Goal: Information Seeking & Learning: Find specific fact

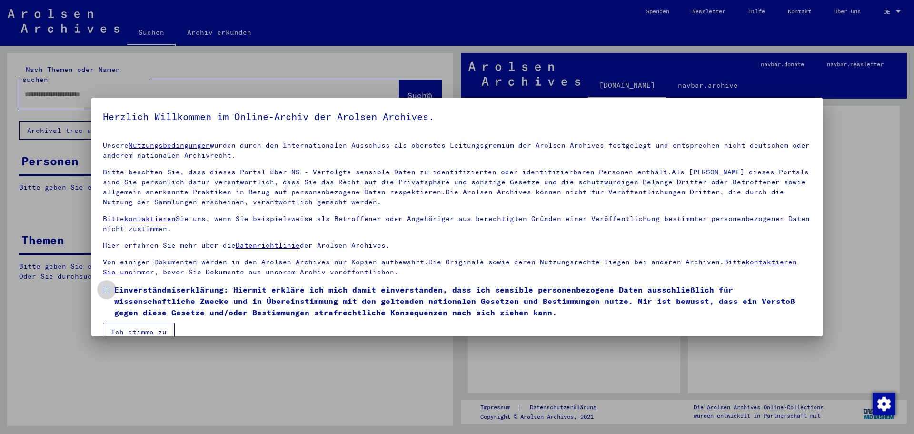
click at [105, 289] on span at bounding box center [107, 290] width 8 height 8
click at [129, 329] on button "Ich stimme zu" at bounding box center [139, 332] width 72 height 18
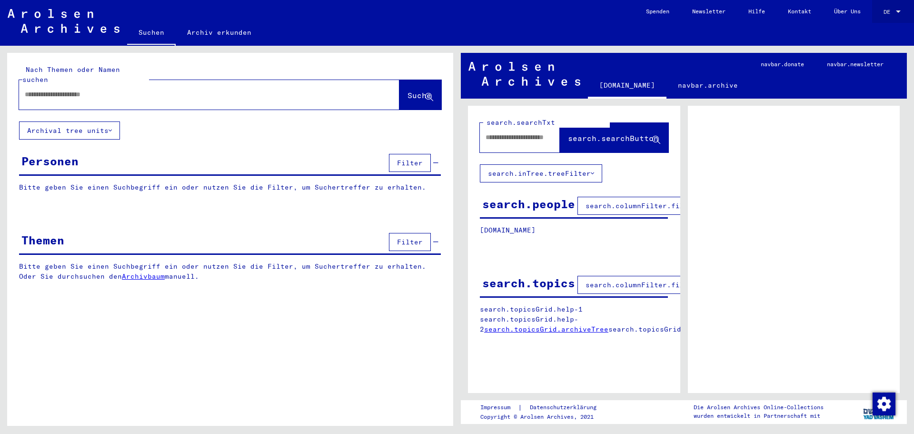
click at [898, 11] on div at bounding box center [898, 11] width 5 height 2
click at [881, 13] on span "English" at bounding box center [873, 16] width 23 height 7
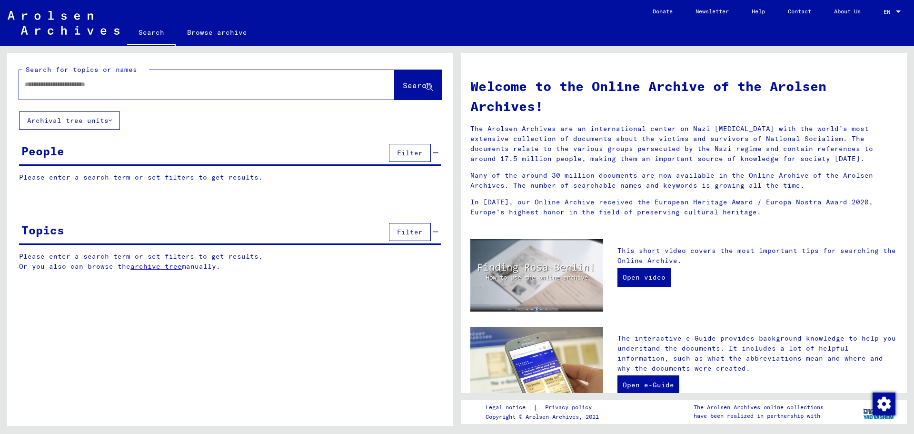
drag, startPoint x: 72, startPoint y: 89, endPoint x: 47, endPoint y: 86, distance: 25.4
click at [47, 86] on input "text" at bounding box center [195, 84] width 341 height 10
paste input "**********"
click at [401, 91] on button "Search" at bounding box center [418, 85] width 47 height 30
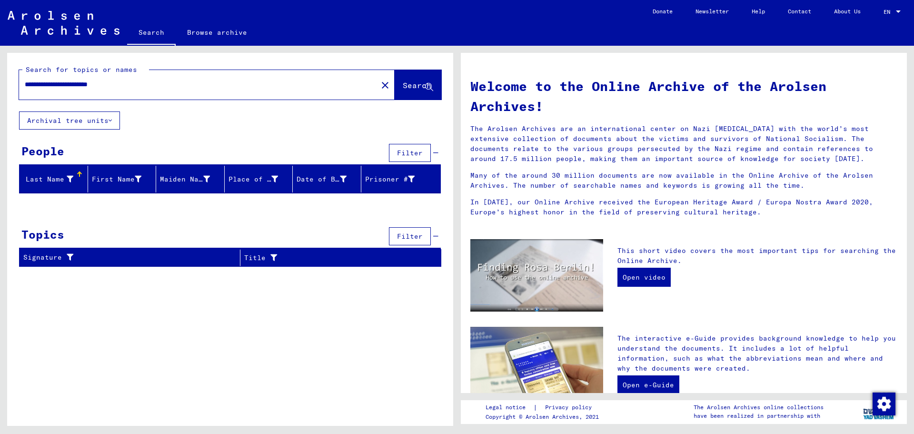
drag, startPoint x: 132, startPoint y: 84, endPoint x: 90, endPoint y: 79, distance: 41.8
click at [91, 82] on input "**********" at bounding box center [195, 84] width 341 height 10
type input "**********"
click at [403, 87] on span "Search" at bounding box center [417, 85] width 29 height 10
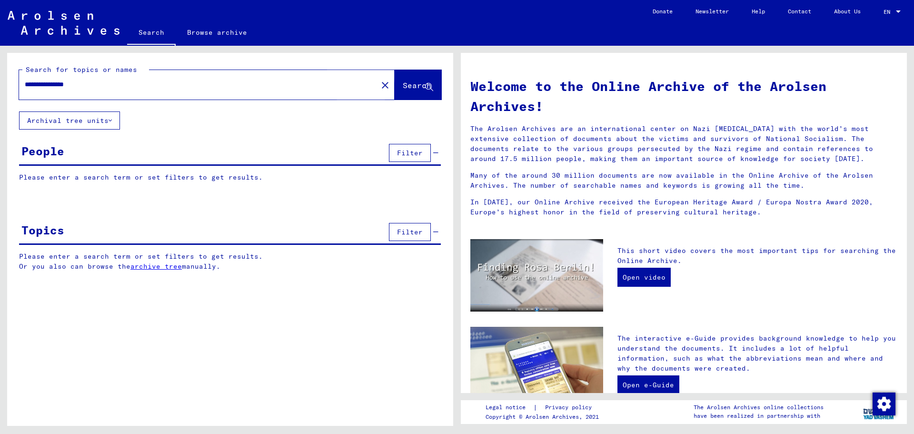
click at [403, 87] on span "Search" at bounding box center [417, 85] width 29 height 10
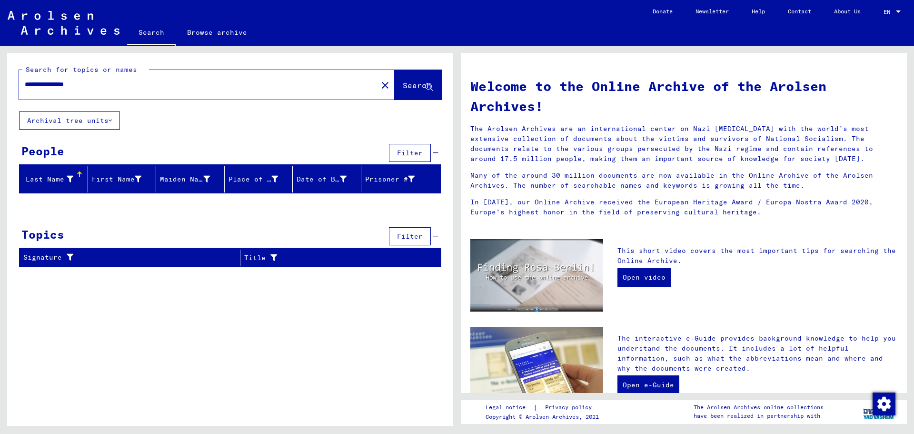
click at [319, 186] on div "Date of Birth" at bounding box center [329, 178] width 64 height 15
click at [402, 158] on button "Filter" at bounding box center [410, 153] width 42 height 18
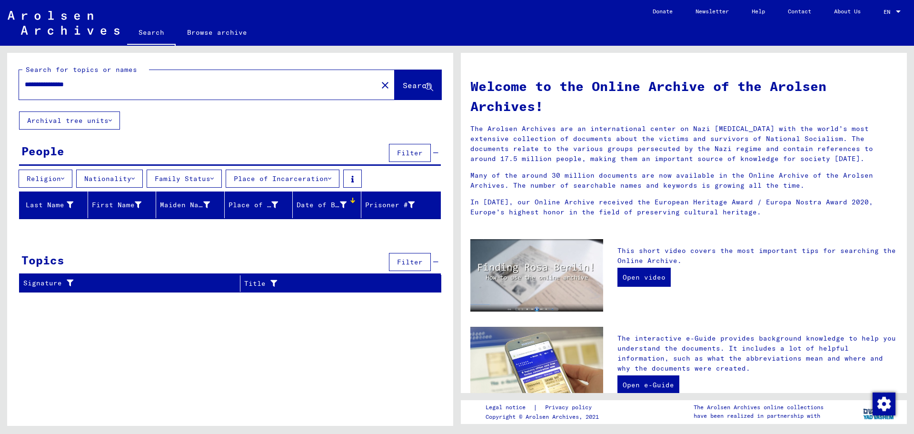
click at [122, 177] on button "Nationality" at bounding box center [109, 178] width 67 height 18
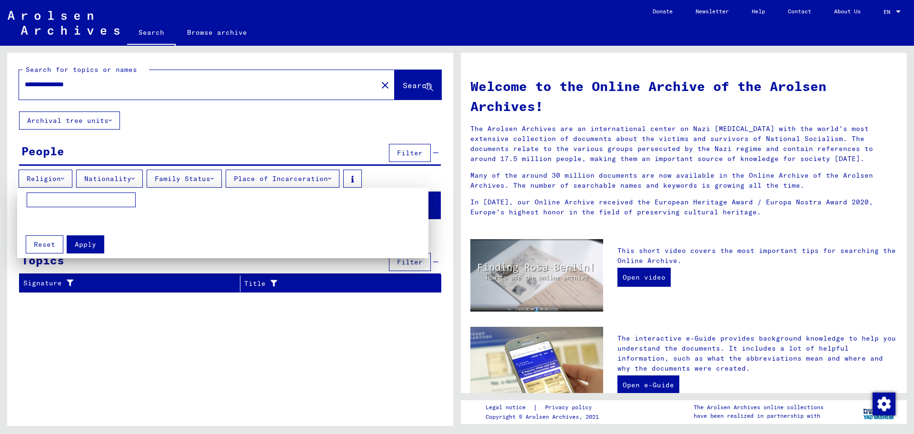
click at [83, 197] on input at bounding box center [81, 199] width 109 height 15
type input "****"
click at [83, 244] on span "Apply" at bounding box center [85, 244] width 21 height 9
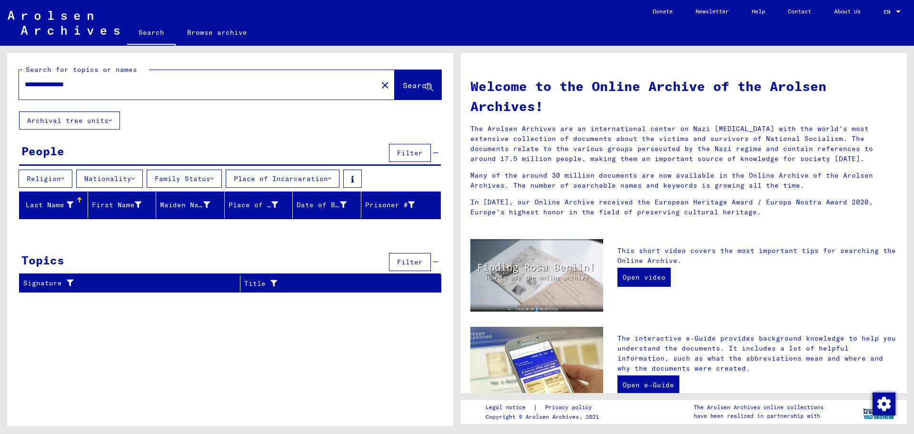
click at [324, 175] on button "Place of Incarceration" at bounding box center [283, 178] width 114 height 18
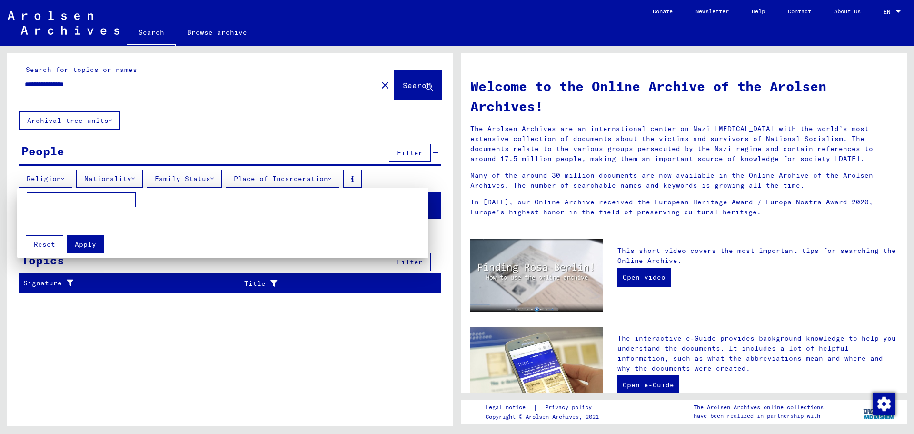
click at [418, 123] on div at bounding box center [457, 217] width 914 height 434
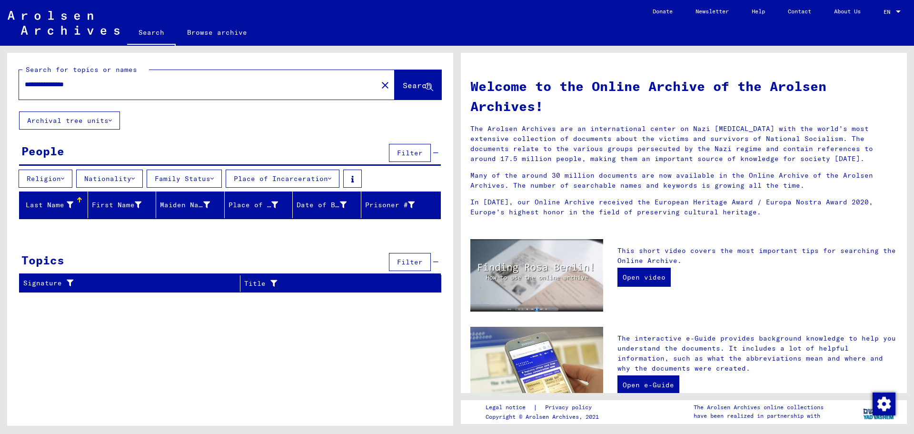
click at [99, 118] on button "Archival tree units" at bounding box center [69, 120] width 101 height 18
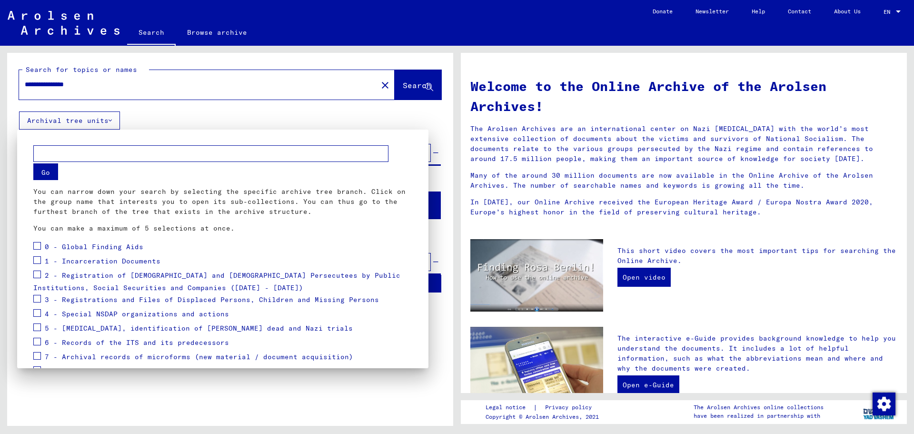
click at [170, 114] on div at bounding box center [457, 217] width 914 height 434
